Goal: Information Seeking & Learning: Check status

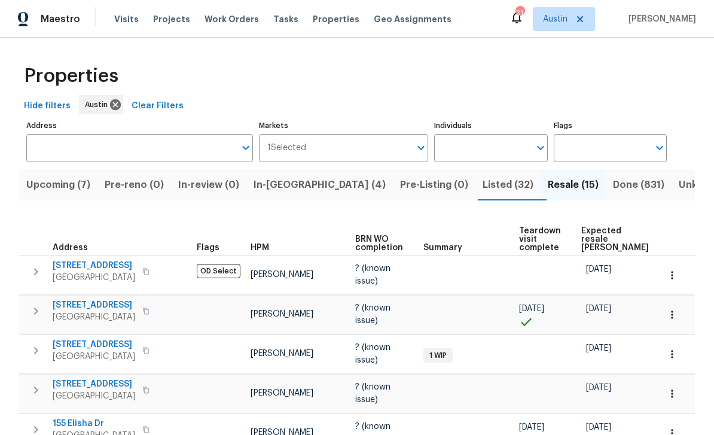
click at [108, 346] on span "[STREET_ADDRESS]" at bounding box center [94, 344] width 83 height 12
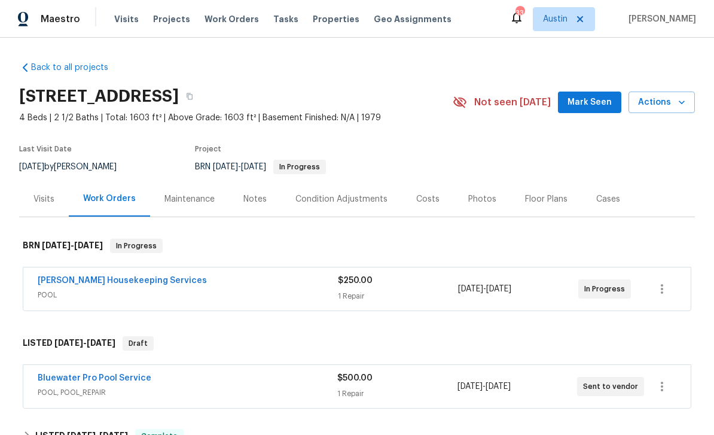
click at [128, 280] on link "[PERSON_NAME] Housekeeping Services" at bounding box center [122, 280] width 169 height 8
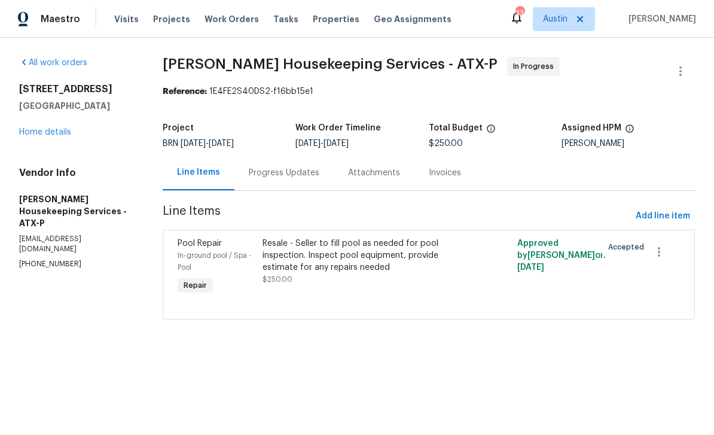
click at [68, 135] on link "Home details" at bounding box center [45, 132] width 52 height 8
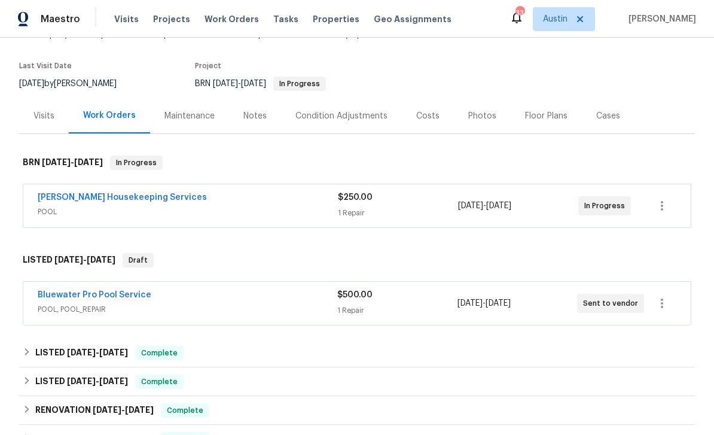
scroll to position [89, 0]
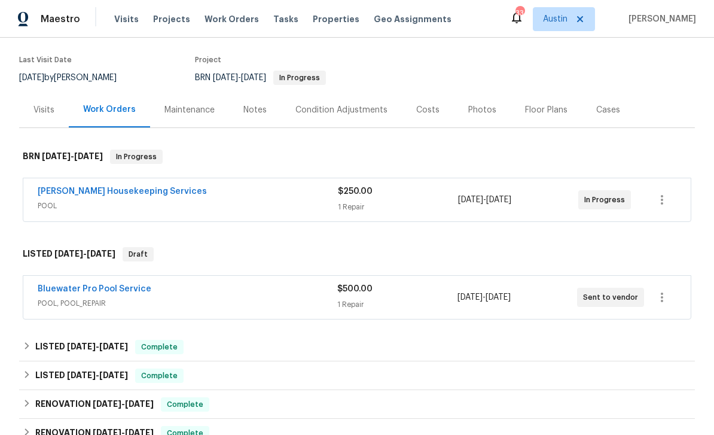
click at [121, 288] on link "Bluewater Pro Pool Service" at bounding box center [95, 289] width 114 height 8
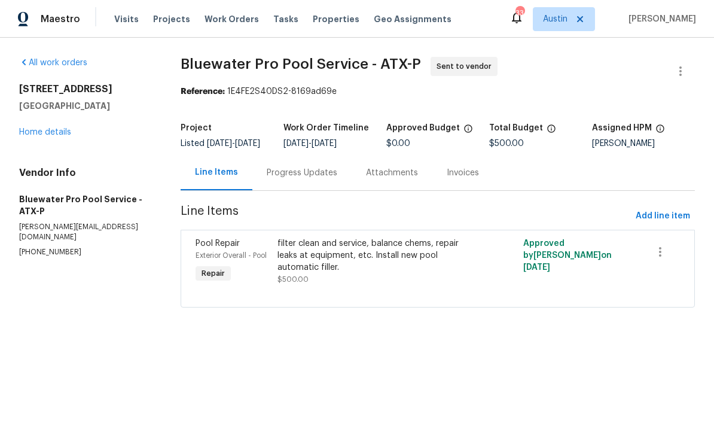
click at [285, 190] on div "Progress Updates" at bounding box center [301, 172] width 99 height 35
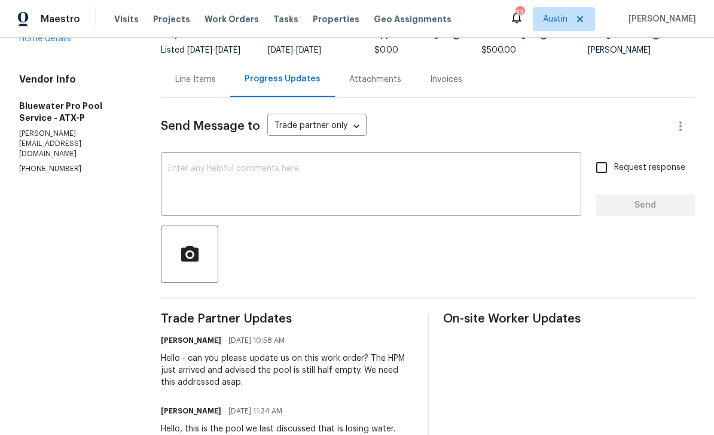
scroll to position [82, 0]
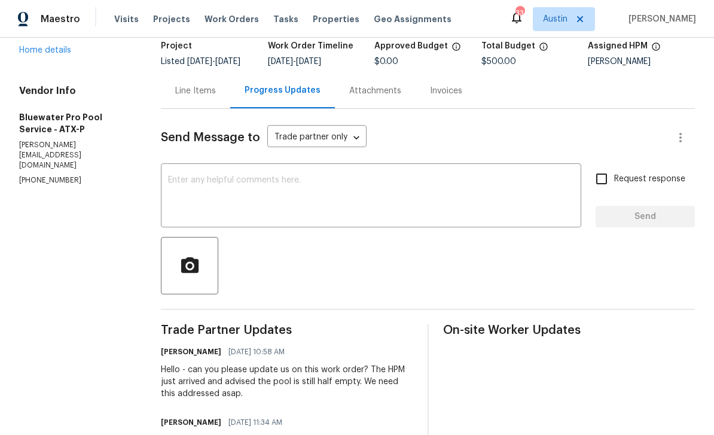
click at [66, 54] on link "Home details" at bounding box center [45, 50] width 52 height 8
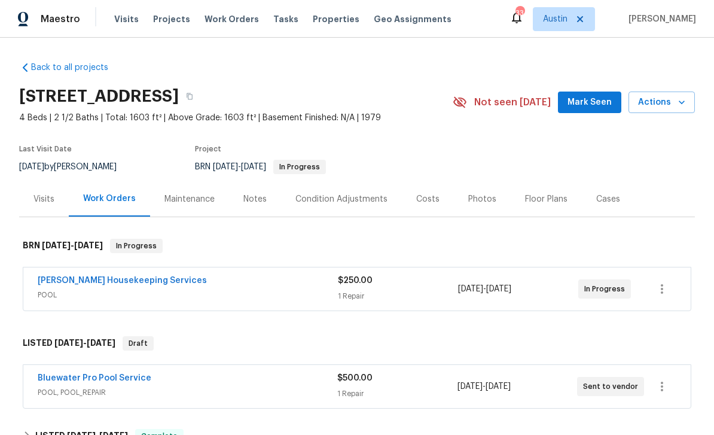
click at [191, 284] on div "[PERSON_NAME] Housekeeping Services" at bounding box center [188, 281] width 300 height 14
